Goal: Task Accomplishment & Management: Use online tool/utility

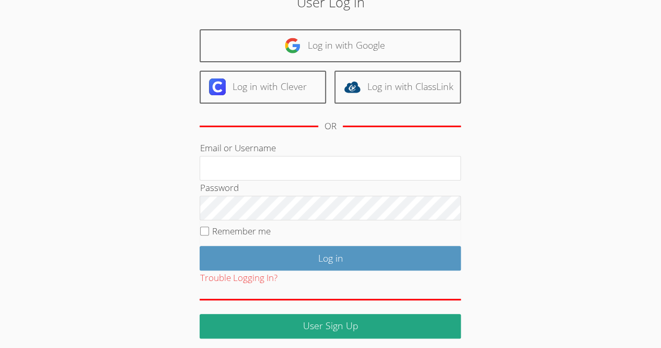
scroll to position [58, 0]
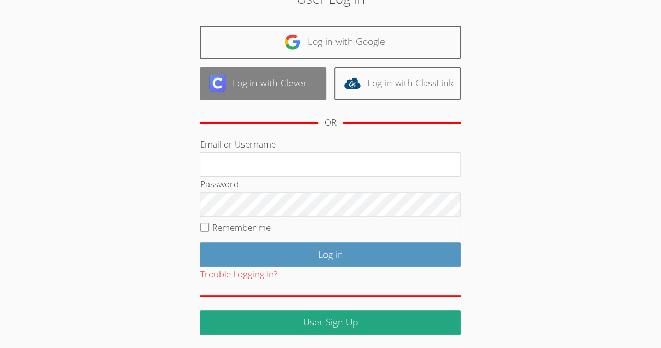
click at [258, 84] on link "Log in with Clever" at bounding box center [263, 83] width 127 height 33
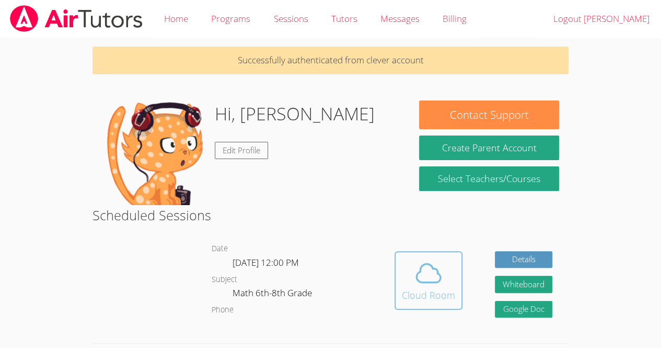
click at [423, 297] on div "Cloud Room" at bounding box center [428, 295] width 53 height 15
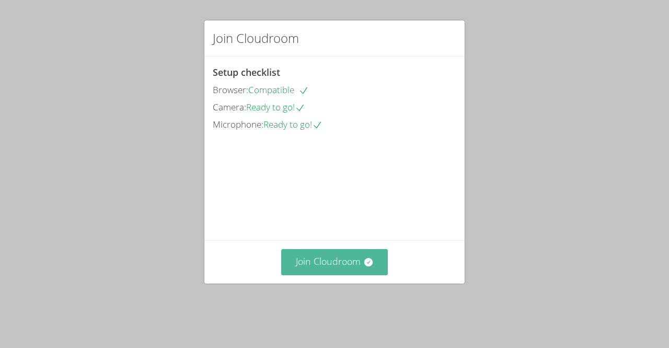
click at [357, 274] on button "Join Cloudroom" at bounding box center [334, 262] width 107 height 26
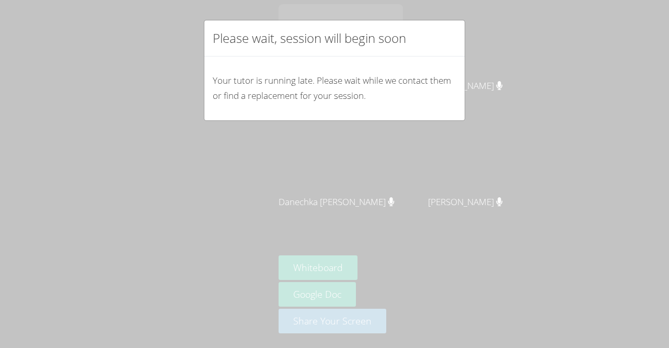
click at [405, 39] on h2 "Please wait, session will begin soon" at bounding box center [309, 38] width 193 height 19
click at [386, 95] on p "Your tutor is running late. Please wait while we contact them or find a replace…" at bounding box center [335, 88] width 244 height 30
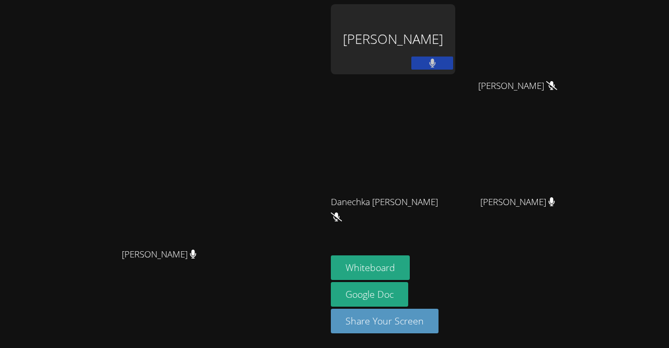
click at [396, 39] on div "Sharn-Anne Mezy" at bounding box center [393, 39] width 124 height 70
click at [397, 41] on div "Sharn-Anne Mezy" at bounding box center [393, 39] width 124 height 70
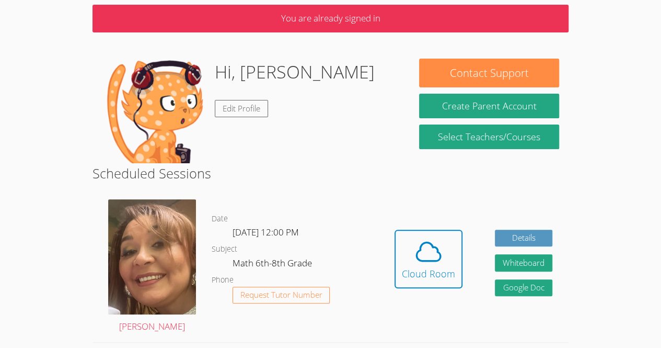
scroll to position [42, 0]
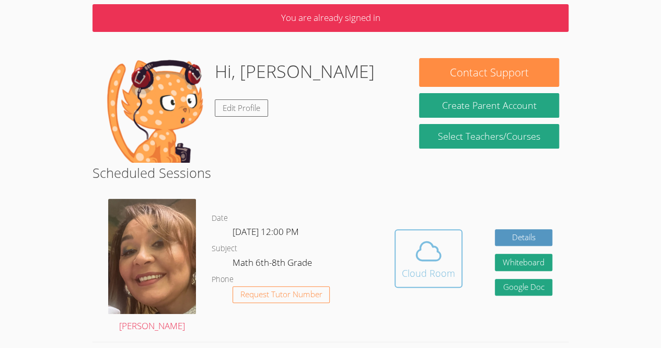
click at [412, 268] on div "Cloud Room" at bounding box center [428, 273] width 53 height 15
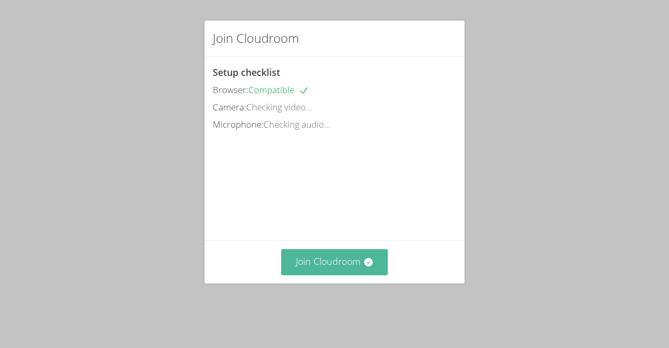
click at [363, 267] on icon at bounding box center [368, 262] width 10 height 10
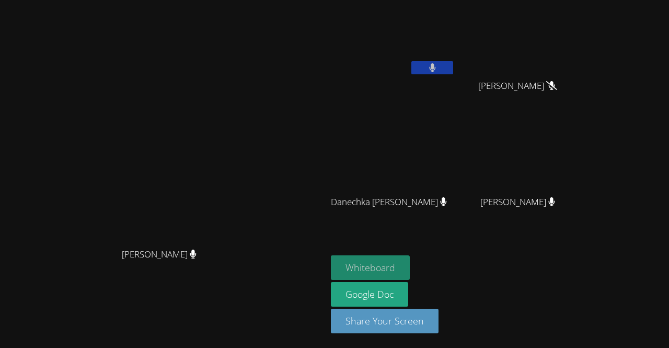
click at [410, 267] on button "Whiteboard" at bounding box center [370, 267] width 79 height 25
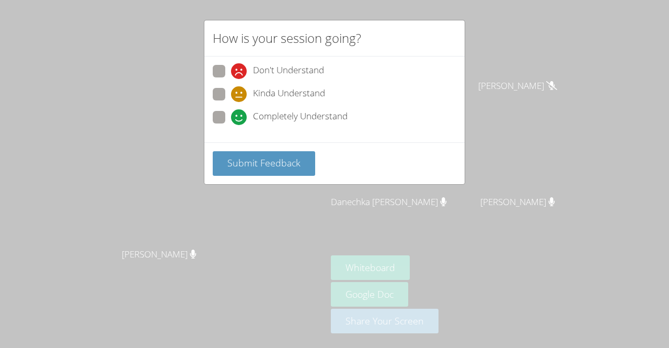
click at [331, 223] on div "How is your session going? Don't Understand Kinda Understand Completely Underst…" at bounding box center [334, 174] width 669 height 348
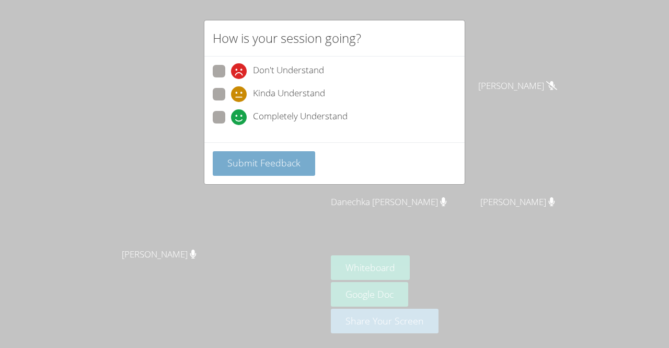
click at [278, 168] on button "Submit Feedback" at bounding box center [264, 163] width 102 height 25
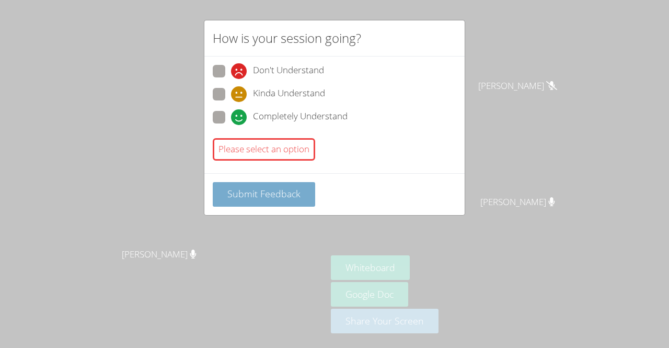
click at [284, 190] on span "Submit Feedback" at bounding box center [263, 193] width 73 height 13
click at [231, 102] on span at bounding box center [231, 102] width 0 height 0
click at [231, 93] on input "Kinda Understand" at bounding box center [235, 92] width 9 height 9
radio input "true"
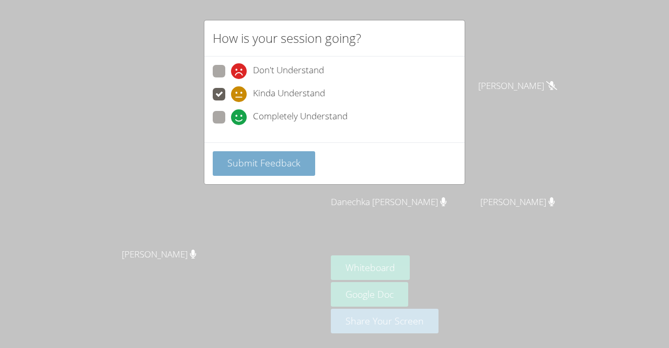
click at [283, 172] on button "Submit Feedback" at bounding box center [264, 163] width 102 height 25
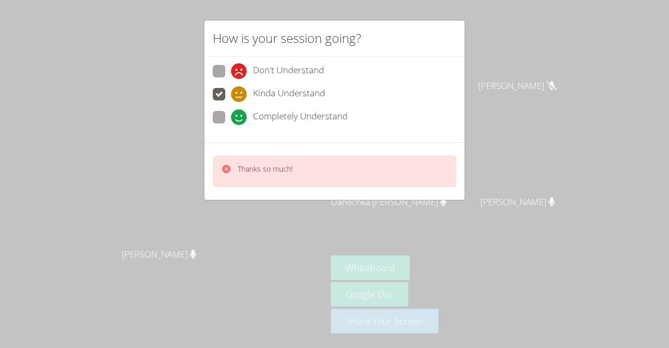
click at [264, 174] on div "Thanks so much!" at bounding box center [265, 171] width 55 height 15
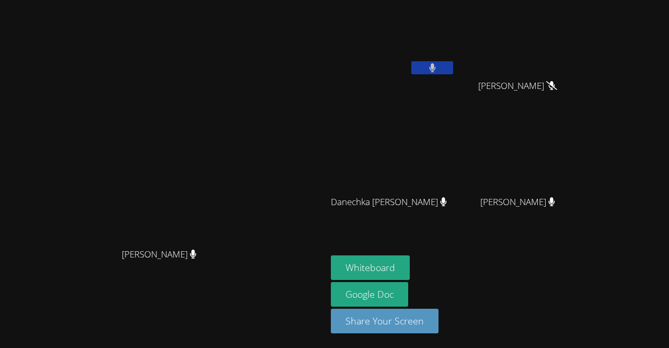
click at [242, 243] on video at bounding box center [163, 152] width 157 height 179
